Goal: Task Accomplishment & Management: Use online tool/utility

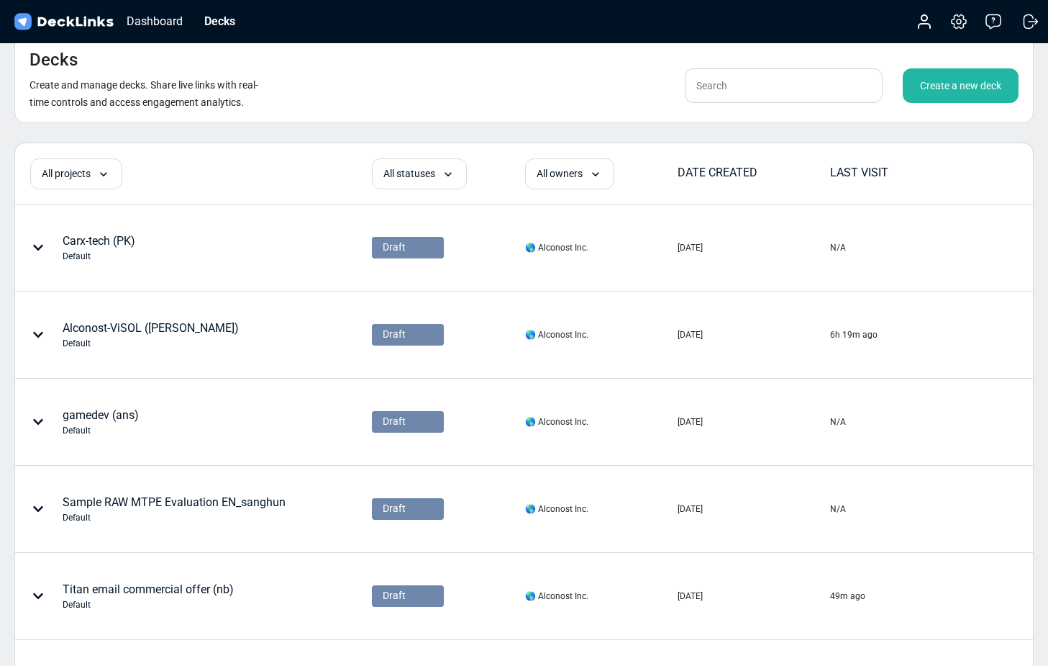
click at [910, 81] on div "Create a new deck" at bounding box center [961, 85] width 116 height 35
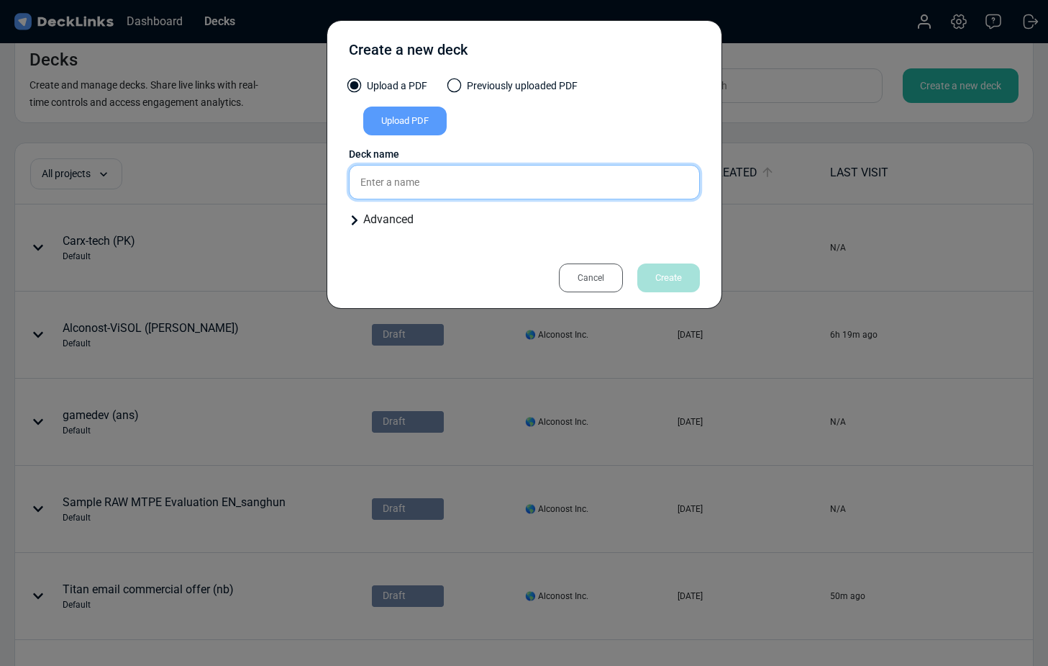
click at [400, 174] on input "text" at bounding box center [524, 182] width 351 height 35
type input "11Bit Proposal"
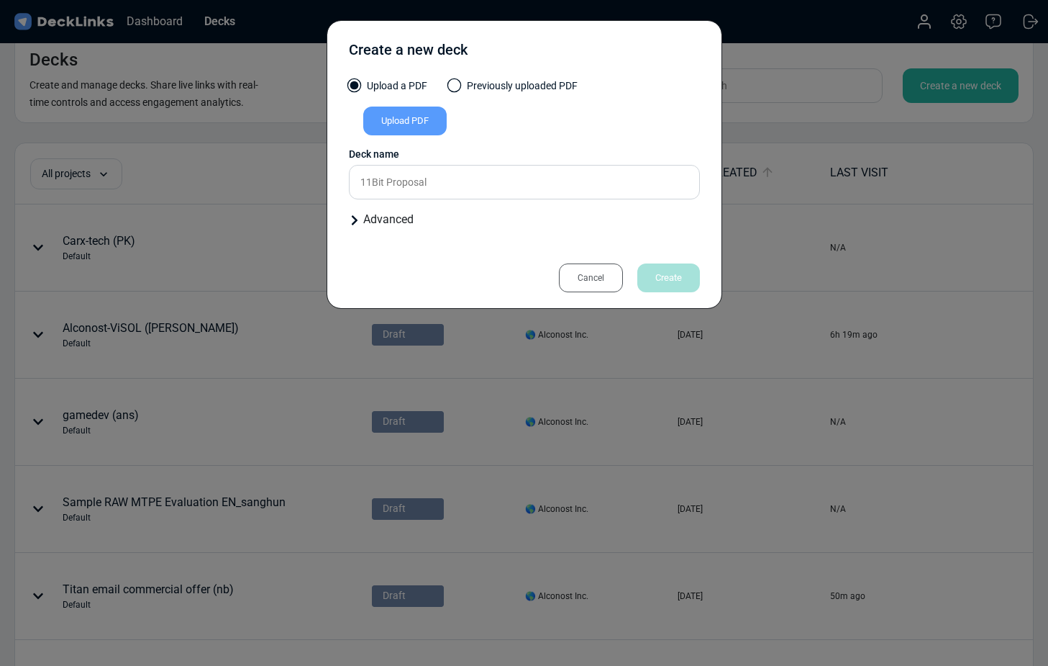
click at [394, 115] on div "Upload PDF" at bounding box center [404, 120] width 83 height 29
click at [0, 0] on input "Upload PDF" at bounding box center [0, 0] width 0 height 0
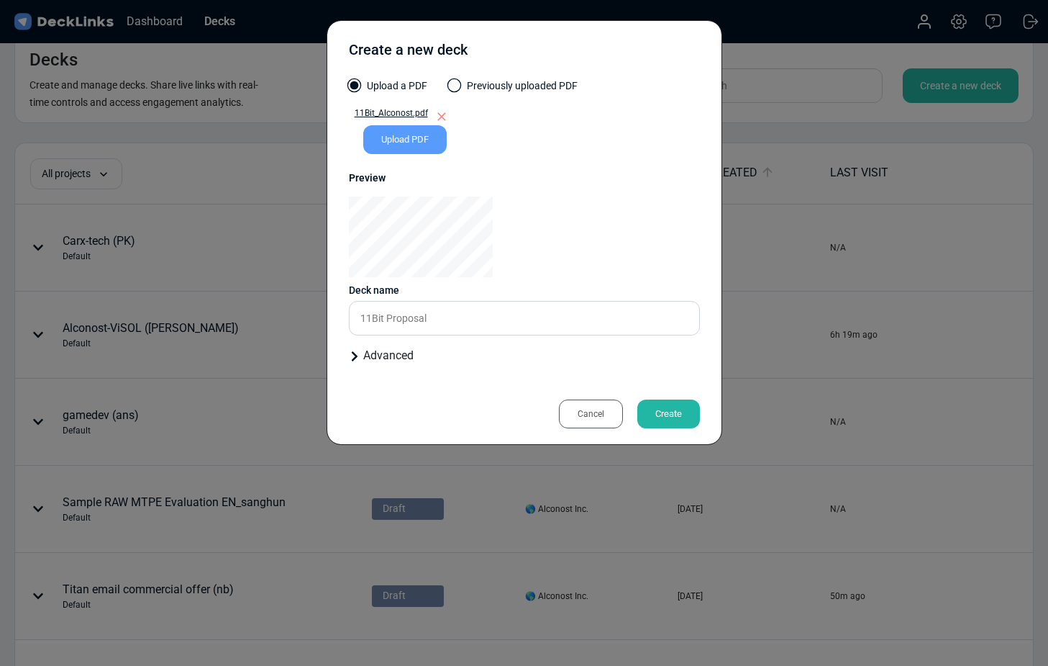
click at [671, 416] on div "Create" at bounding box center [669, 413] width 63 height 29
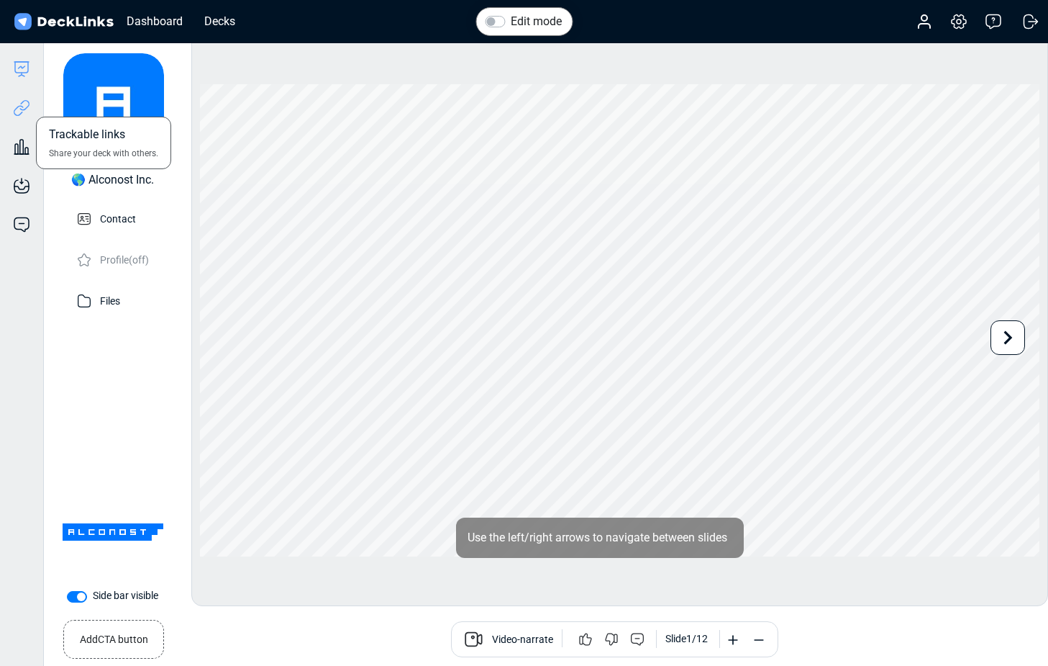
click at [21, 109] on icon at bounding box center [24, 105] width 10 height 11
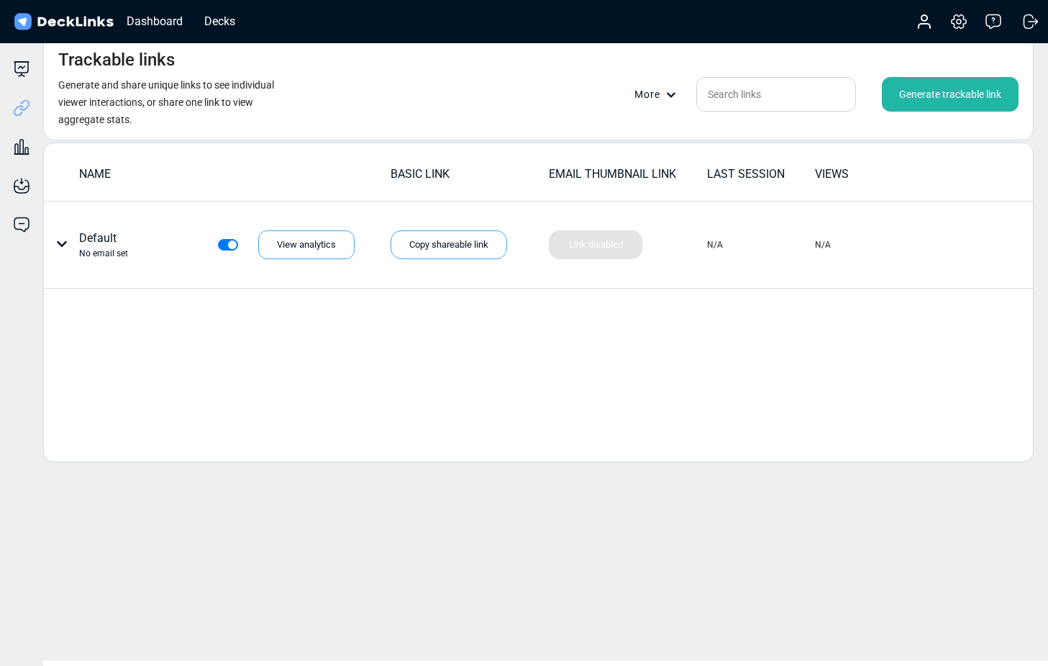
click at [933, 101] on div "Generate trackable link" at bounding box center [950, 94] width 137 height 35
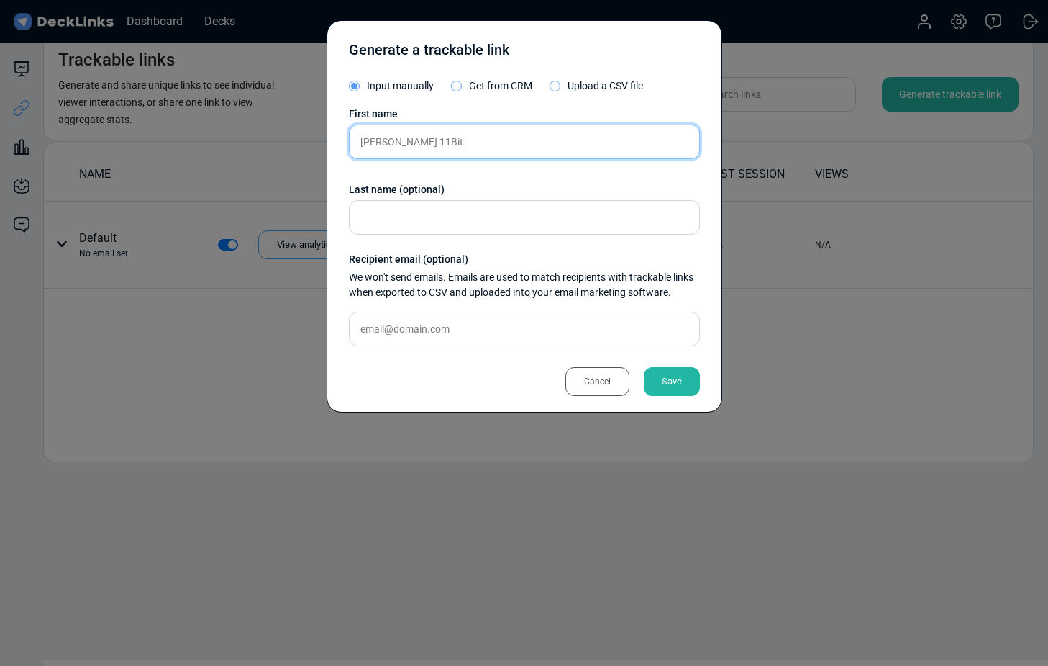
type input "[PERSON_NAME] 11Bit"
click at [661, 381] on div "Save" at bounding box center [672, 381] width 56 height 29
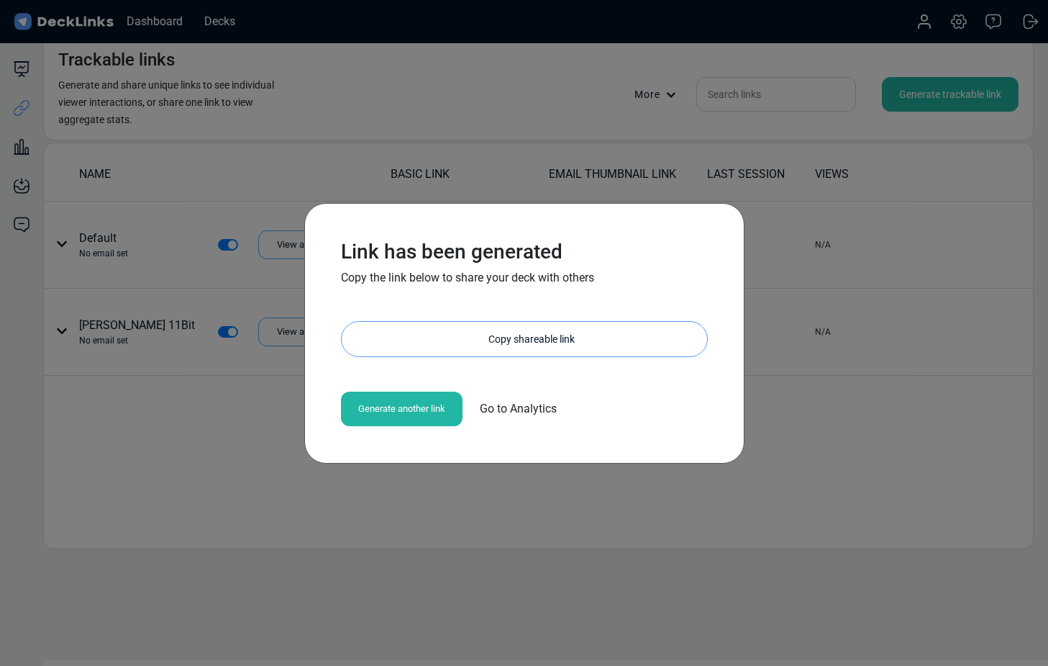
click at [552, 340] on div "Copy shareable link" at bounding box center [531, 339] width 351 height 35
click at [566, 336] on div "Copy shareable link" at bounding box center [531, 339] width 351 height 35
